Goal: Navigation & Orientation: Find specific page/section

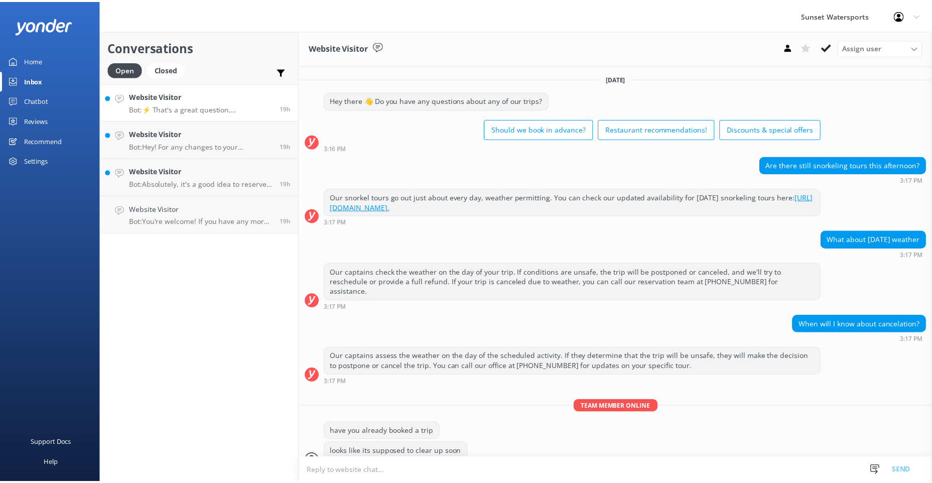
scroll to position [62, 0]
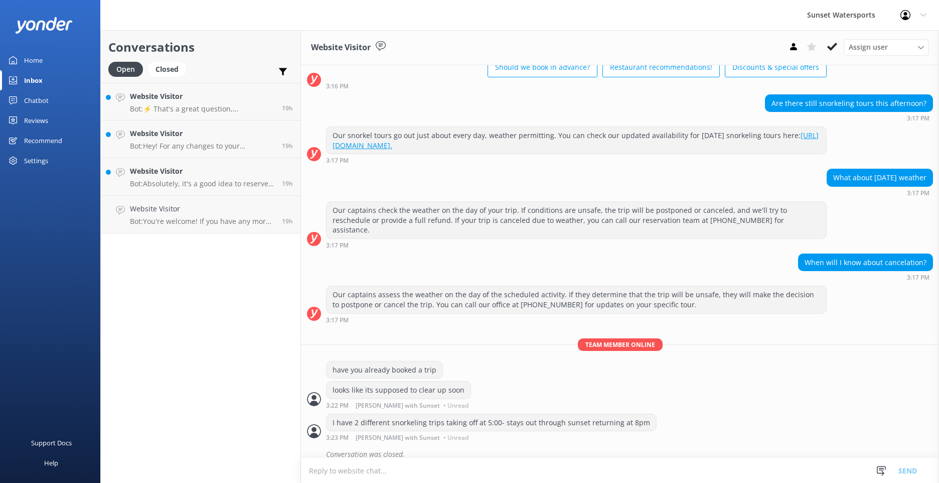
click at [36, 61] on div "Home" at bounding box center [33, 60] width 19 height 20
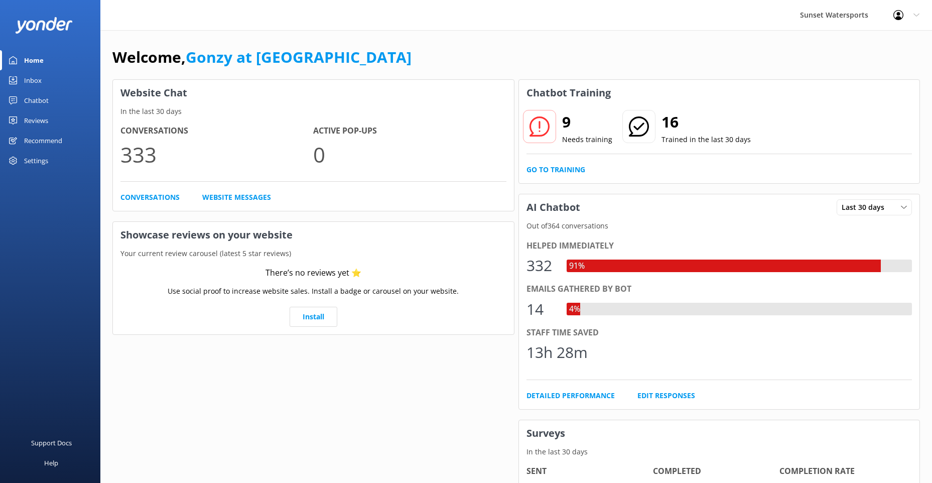
click at [40, 62] on div "Home" at bounding box center [34, 60] width 20 height 20
click at [39, 61] on div "Home" at bounding box center [34, 60] width 20 height 20
